Goal: Transaction & Acquisition: Book appointment/travel/reservation

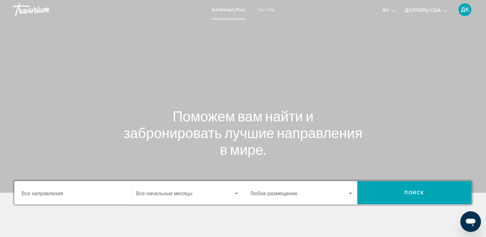
click at [49, 196] on input "Destination Все направления" at bounding box center [74, 195] width 104 height 6
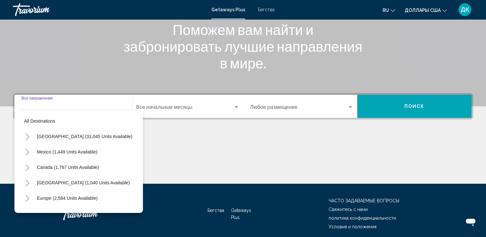
scroll to position [112, 0]
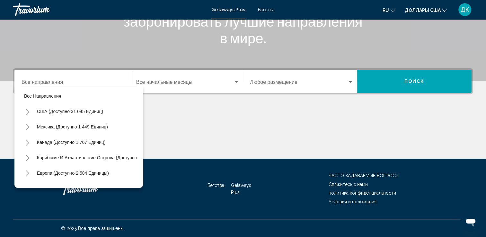
click at [88, 76] on div "Destination Все направления" at bounding box center [74, 81] width 104 height 20
click at [78, 78] on div "Destination Все направления" at bounding box center [74, 81] width 104 height 20
drag, startPoint x: 36, startPoint y: 78, endPoint x: 26, endPoint y: 79, distance: 9.4
click at [35, 79] on div "Destination Все направления" at bounding box center [74, 81] width 104 height 20
click at [22, 79] on div "Destination Все направления" at bounding box center [74, 81] width 104 height 20
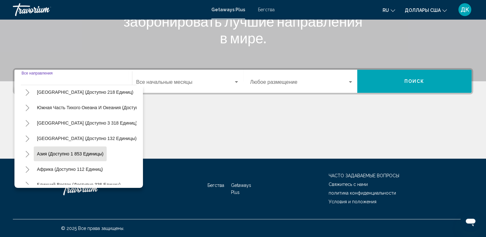
scroll to position [109, 0]
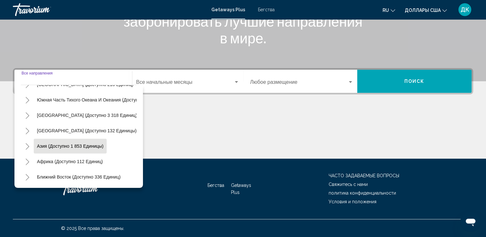
click at [57, 145] on button "Азия (доступно 1 853 единицы)" at bounding box center [70, 146] width 73 height 15
type input "**********"
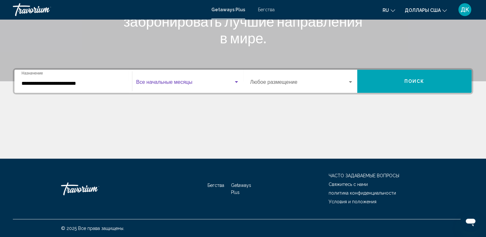
click at [237, 84] on div "Виджет поиска" at bounding box center [237, 82] width 6 height 5
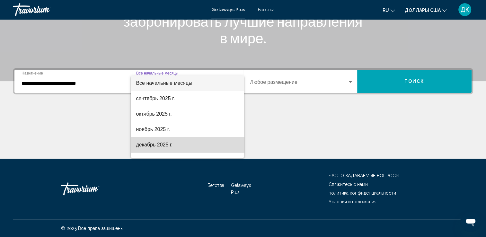
drag, startPoint x: 200, startPoint y: 144, endPoint x: 209, endPoint y: 136, distance: 12.1
click at [201, 142] on span "декабрь 2025 г." at bounding box center [187, 144] width 103 height 15
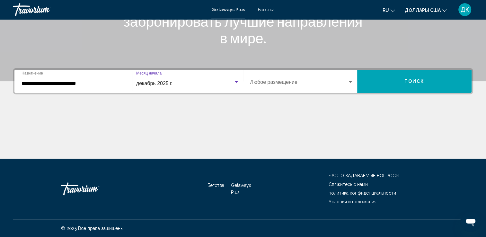
click at [236, 84] on div "Виджет поиска" at bounding box center [237, 82] width 6 height 5
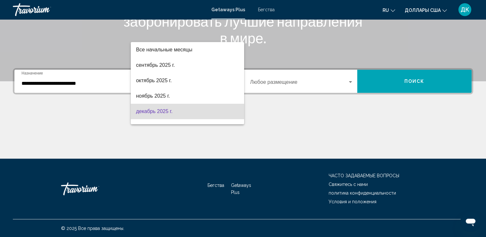
scroll to position [28, 0]
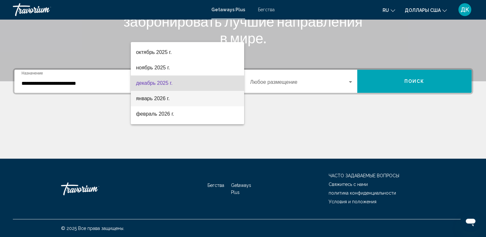
click at [190, 101] on span "январь 2026 г." at bounding box center [187, 98] width 103 height 15
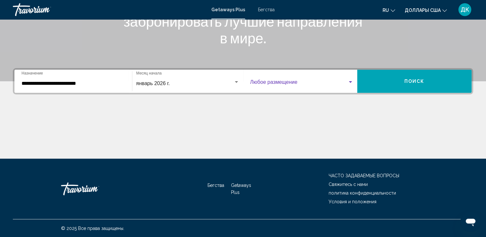
click at [321, 82] on span "Виджет поиска" at bounding box center [299, 84] width 98 height 6
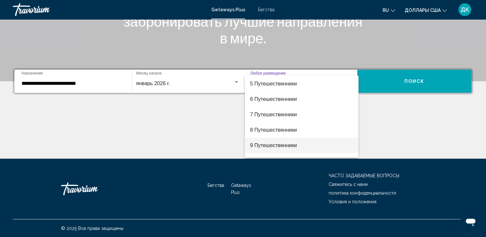
scroll to position [64, 0]
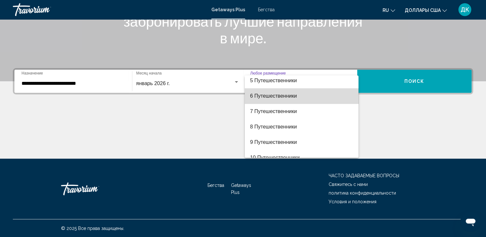
drag, startPoint x: 304, startPoint y: 102, endPoint x: 314, endPoint y: 100, distance: 10.6
click at [304, 102] on span "6 Путешественники" at bounding box center [302, 95] width 104 height 15
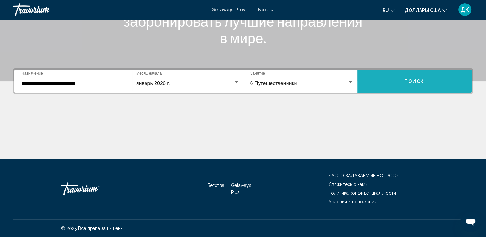
click at [400, 83] on button "Поиск" at bounding box center [415, 81] width 114 height 23
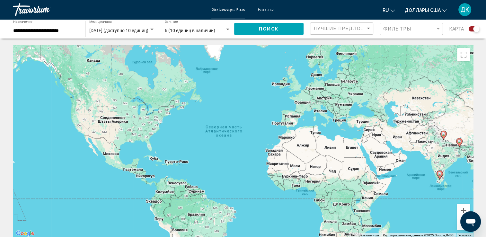
click at [377, 157] on div "Чтобы активировать перетаскивание с помощью клавиатуры, нажмите Alt + Ввод. Пос…" at bounding box center [243, 141] width 461 height 193
click at [444, 136] on icon "Основное содержание" at bounding box center [444, 135] width 6 height 8
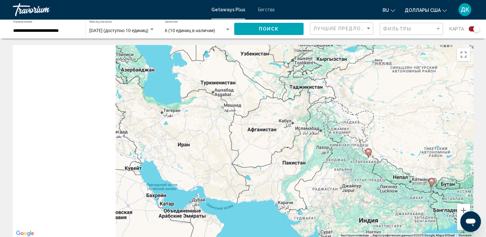
drag, startPoint x: 113, startPoint y: 138, endPoint x: 244, endPoint y: 154, distance: 131.8
click at [244, 154] on div "Чтобы активировать перетаскивание с помощью клавиатуры, нажмите Alt + Ввод. Пос…" at bounding box center [243, 141] width 461 height 193
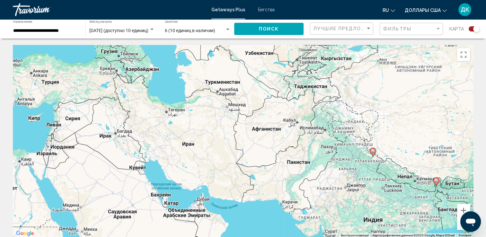
click at [113, 207] on div "Чтобы активировать перетаскивание с помощью клавиатуры, нажмите Alt + Ввод. Пос…" at bounding box center [243, 141] width 461 height 193
click at [114, 202] on div "Чтобы активировать перетаскивание с помощью клавиатуры, нажмите Alt + Ввод. Пос…" at bounding box center [243, 141] width 461 height 193
click at [112, 201] on div "Чтобы активировать перетаскивание с помощью клавиатуры, нажмите Alt + Ввод. Пос…" at bounding box center [243, 141] width 461 height 193
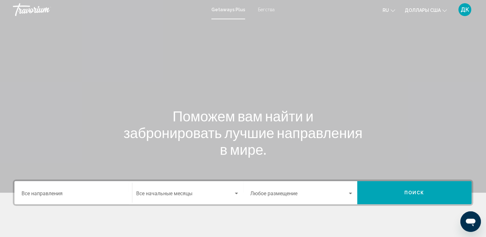
click at [89, 197] on input "Destination Все направления" at bounding box center [74, 195] width 104 height 6
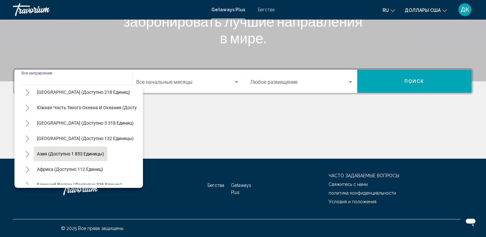
scroll to position [109, 0]
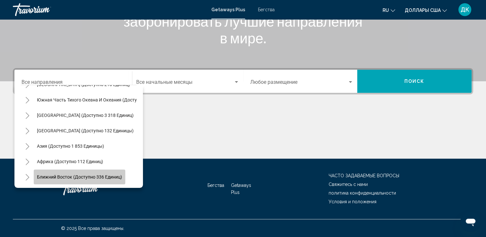
click at [77, 170] on button "Ближний Восток (доступно 336 единиц)" at bounding box center [80, 177] width 92 height 15
type input "**********"
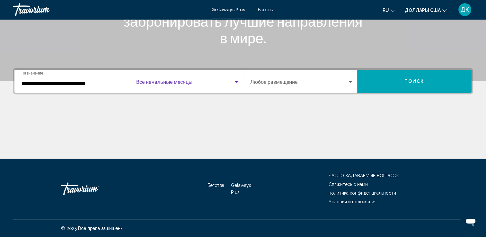
click at [175, 81] on span "Виджет поиска" at bounding box center [184, 84] width 97 height 6
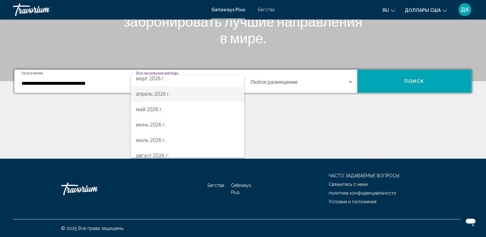
scroll to position [102, 0]
click at [166, 93] on span "март 2026 г." at bounding box center [187, 89] width 103 height 15
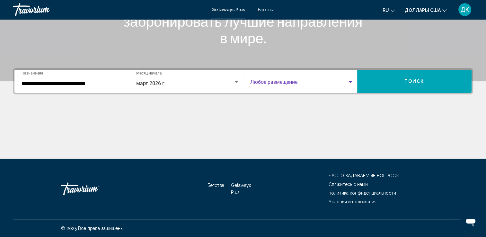
click at [301, 84] on span "Виджет поиска" at bounding box center [299, 84] width 98 height 6
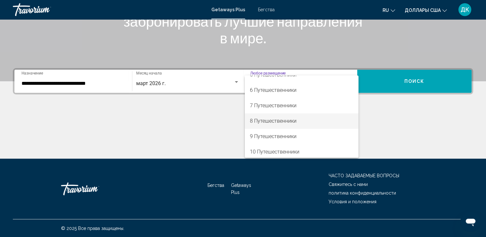
scroll to position [72, 0]
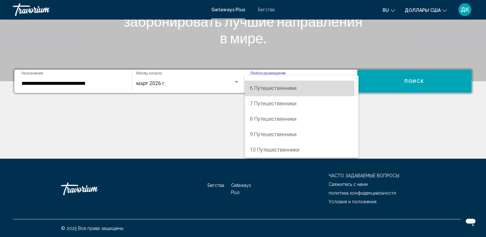
click at [280, 90] on font "6 Путешественники" at bounding box center [273, 88] width 47 height 6
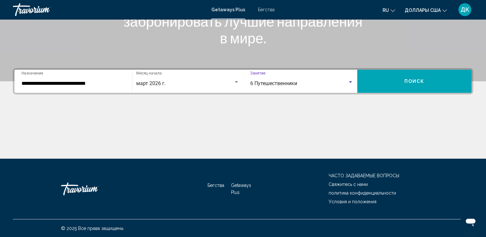
click at [389, 77] on button "Поиск" at bounding box center [415, 81] width 114 height 23
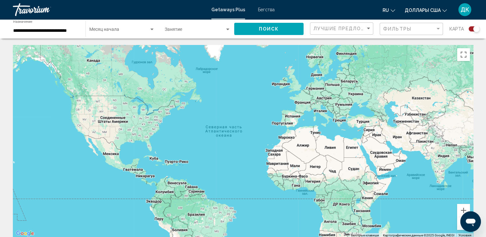
click at [69, 31] on input "**********" at bounding box center [46, 30] width 66 height 5
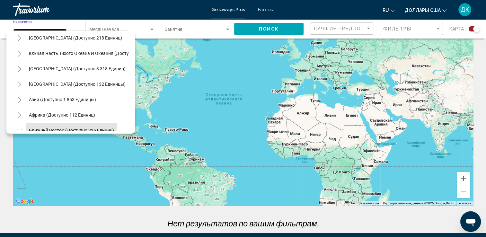
scroll to position [91, 0]
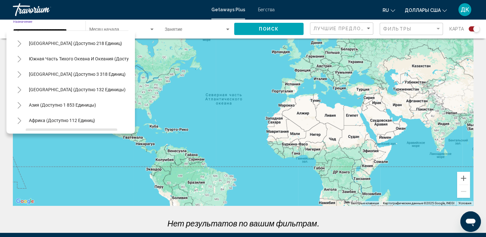
click at [21, 105] on icon "Toggle Asia (доступно 1,853 единицы)" at bounding box center [19, 105] width 5 height 6
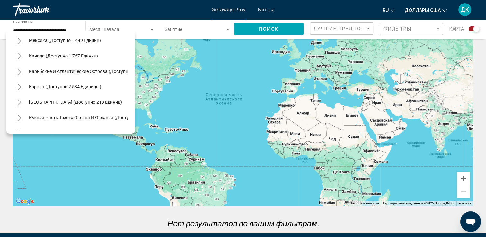
scroll to position [64, 0]
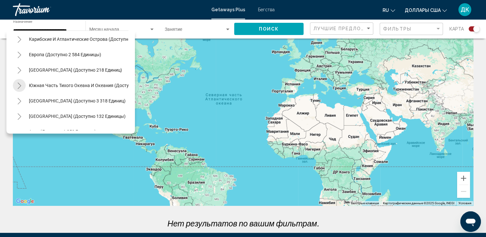
click at [20, 86] on icon "Переключить Южная часть Тихого океана и Океания (доступно 81 единиц)" at bounding box center [20, 86] width 4 height 6
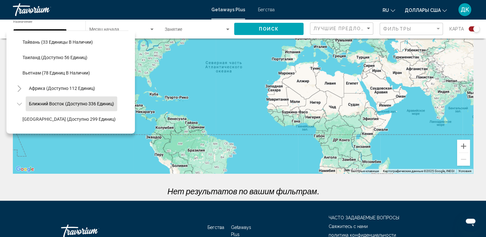
scroll to position [292, 0]
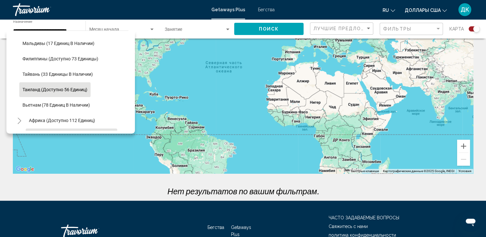
click at [35, 88] on span "Таиланд (доступно 56 единиц)" at bounding box center [55, 89] width 65 height 5
type input "**********"
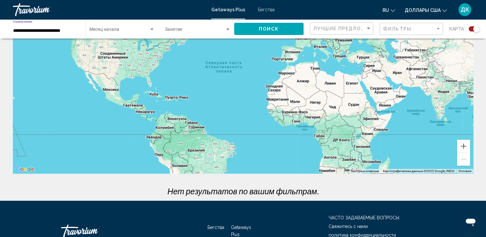
click at [279, 27] on span "Поиск" at bounding box center [269, 29] width 20 height 5
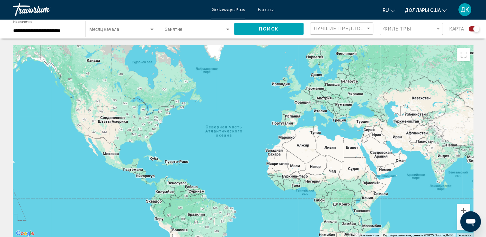
click at [64, 33] on div "**********" at bounding box center [46, 29] width 66 height 18
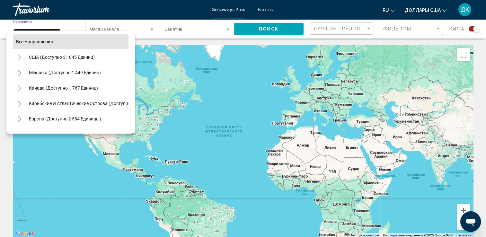
click at [25, 42] on span "Все направления" at bounding box center [34, 41] width 37 height 5
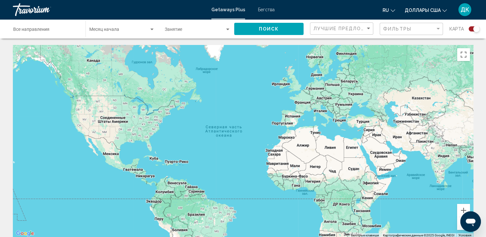
click at [287, 32] on button "Поиск" at bounding box center [268, 29] width 69 height 12
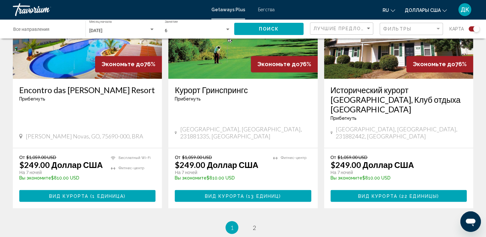
scroll to position [997, 0]
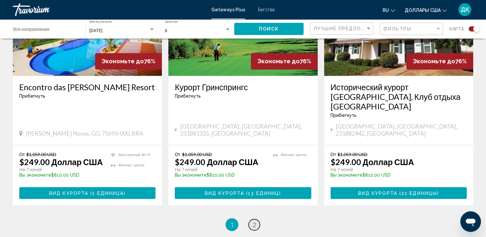
click at [255, 221] on span "2" at bounding box center [254, 224] width 3 height 7
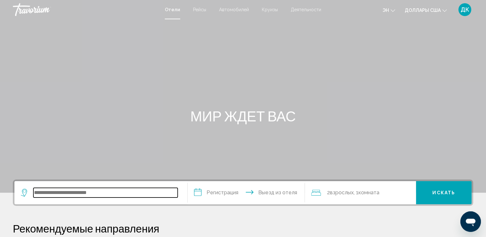
click at [83, 191] on input "Виджет поиска" at bounding box center [105, 193] width 144 height 10
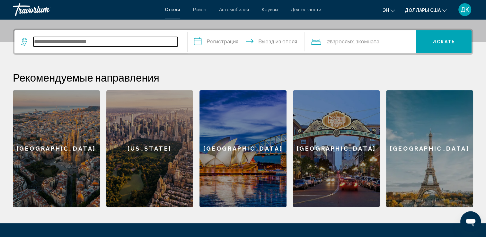
scroll to position [159, 0]
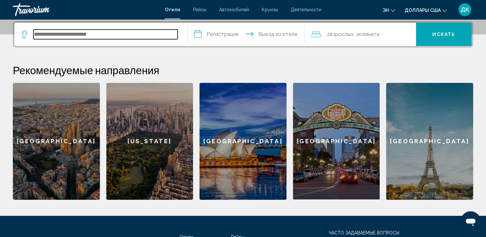
click at [164, 36] on input "Виджет поиска" at bounding box center [105, 35] width 144 height 10
type input "*****"
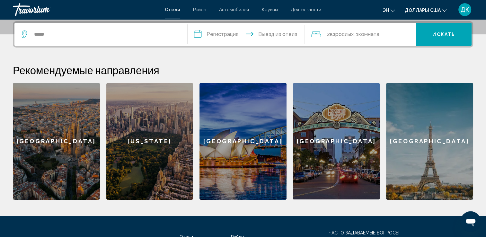
click at [210, 32] on input "**********" at bounding box center [248, 35] width 120 height 25
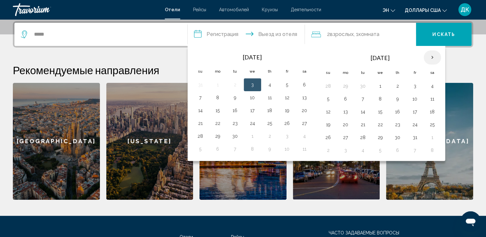
click at [436, 59] on th "Next month" at bounding box center [432, 57] width 17 height 14
click at [431, 56] on th "Next month" at bounding box center [432, 57] width 17 height 14
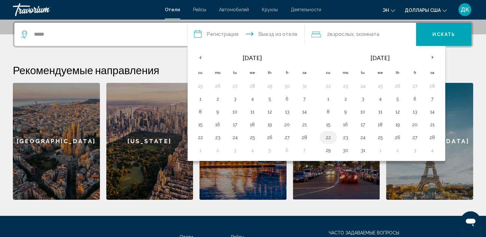
click at [327, 140] on button "22" at bounding box center [328, 137] width 10 height 9
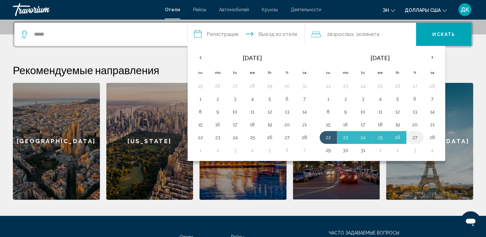
click at [414, 136] on button "27" at bounding box center [415, 137] width 10 height 9
type input "**********"
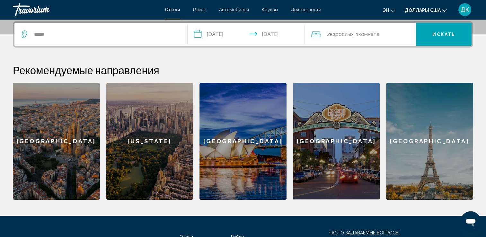
click at [387, 35] on div "2 Adult Взрослых , 1 Комната rooms" at bounding box center [364, 34] width 105 height 9
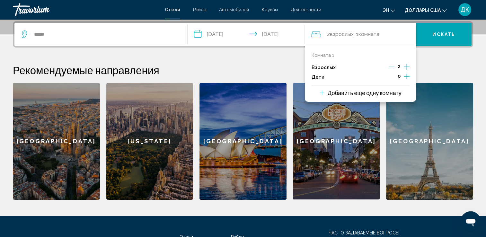
click at [408, 66] on icon "Приращение взрослых" at bounding box center [407, 67] width 6 height 8
click at [408, 66] on icon "Приращение взрослых" at bounding box center [407, 67] width 6 height 6
click at [407, 74] on icon "Дочерние элементы" at bounding box center [407, 77] width 6 height 8
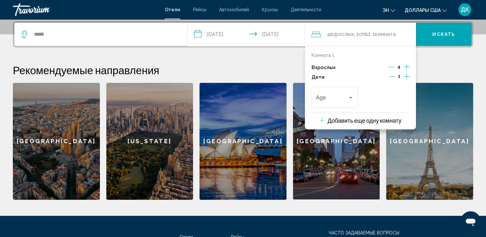
click at [407, 74] on icon "Дочерние элементы" at bounding box center [407, 77] width 6 height 8
click at [350, 98] on div "Путешественники: 4 взрослых, 2 детей" at bounding box center [351, 98] width 3 height 2
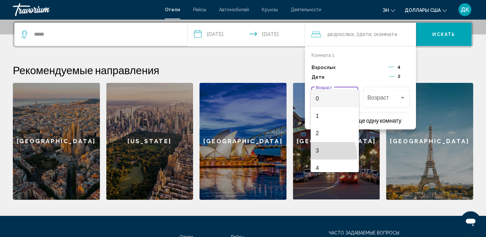
drag, startPoint x: 326, startPoint y: 156, endPoint x: 336, endPoint y: 133, distance: 24.3
click at [326, 155] on span "3" at bounding box center [335, 150] width 38 height 17
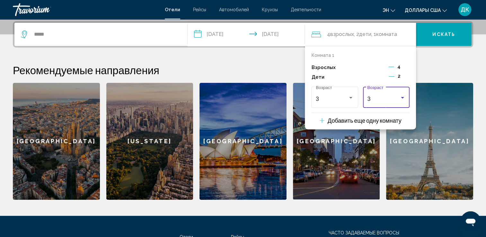
click at [405, 96] on div "Путешественники: 4 взрослых, 2 детей" at bounding box center [403, 97] width 6 height 5
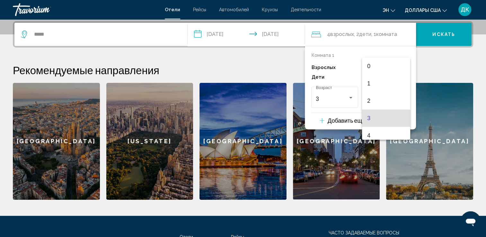
scroll to position [19, 0]
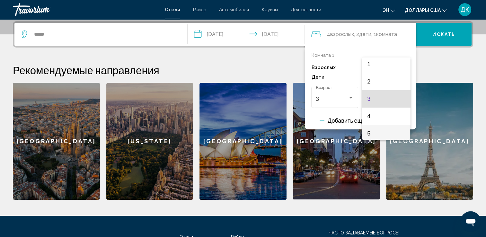
click at [384, 131] on span "5" at bounding box center [387, 133] width 38 height 17
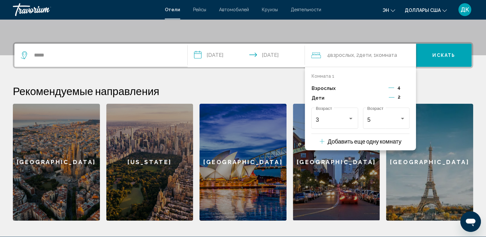
scroll to position [119, 0]
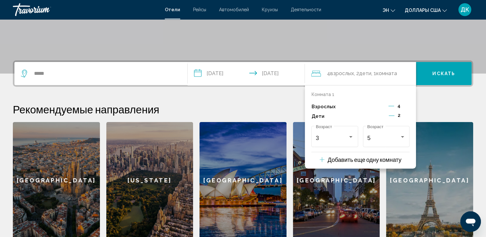
click at [385, 161] on p "Добавить еще одну комнату" at bounding box center [365, 159] width 74 height 7
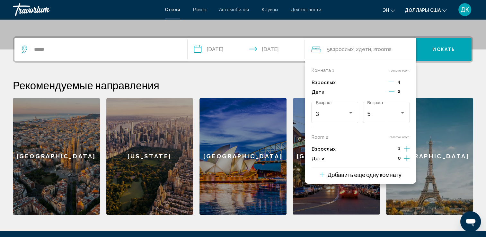
scroll to position [159, 0]
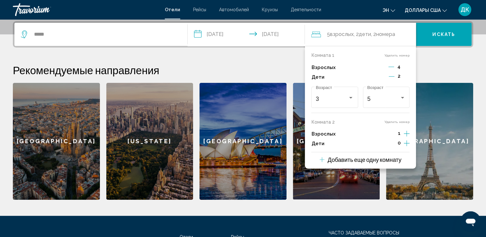
click at [374, 117] on div "Комната 1 Удалить номер Взрослых 4 Дети 2 3 Возраст 5 Возраст Комната 2 Удалить…" at bounding box center [360, 107] width 111 height 123
click at [392, 124] on button "Удалить номер" at bounding box center [397, 122] width 25 height 4
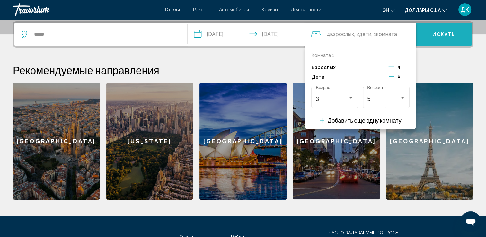
click at [437, 33] on span "Искать" at bounding box center [444, 34] width 23 height 5
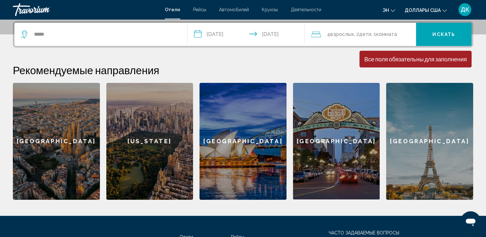
scroll to position [216, 0]
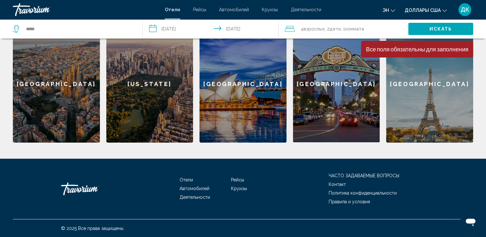
click at [435, 35] on div "Искать" at bounding box center [448, 28] width 78 height 19
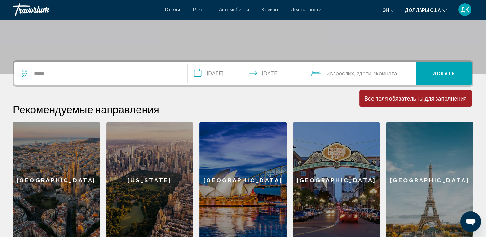
click at [94, 79] on div "*****" at bounding box center [101, 73] width 160 height 23
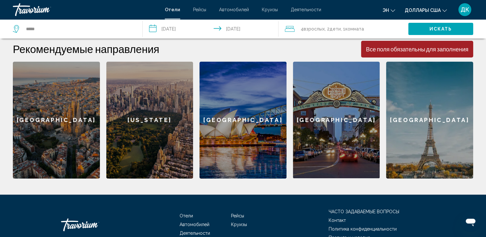
scroll to position [87, 0]
